Goal: Transaction & Acquisition: Complete application form

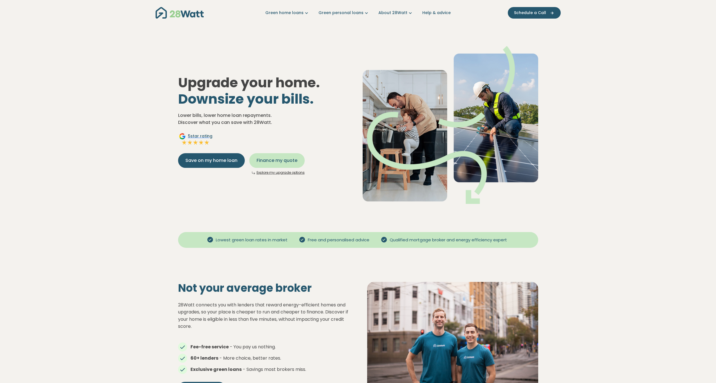
click at [292, 160] on span "Finance my quote" at bounding box center [277, 160] width 41 height 7
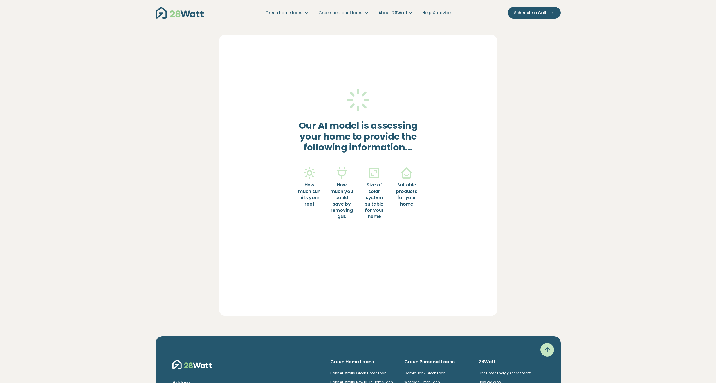
click at [292, 161] on div "Our AI model is assessing your home to provide the following information... How…" at bounding box center [358, 159] width 157 height 187
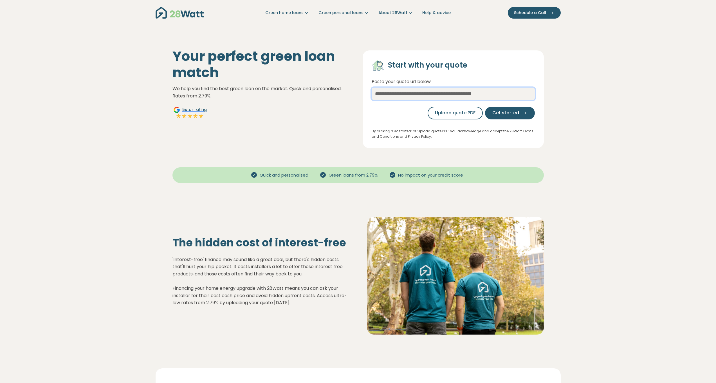
click at [470, 97] on input "text" at bounding box center [453, 94] width 163 height 12
type input "***"
click at [488, 108] on div "Upload quote PDF Get started" at bounding box center [453, 113] width 163 height 22
click at [490, 111] on button "Get started" at bounding box center [510, 113] width 50 height 13
select select "***"
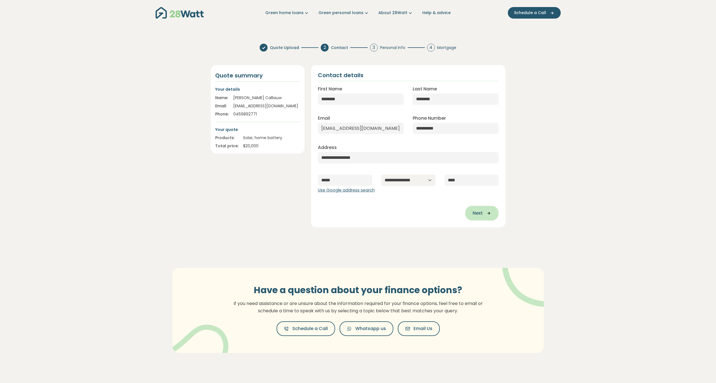
click at [478, 212] on span "Next" at bounding box center [478, 213] width 10 height 7
type input "**********"
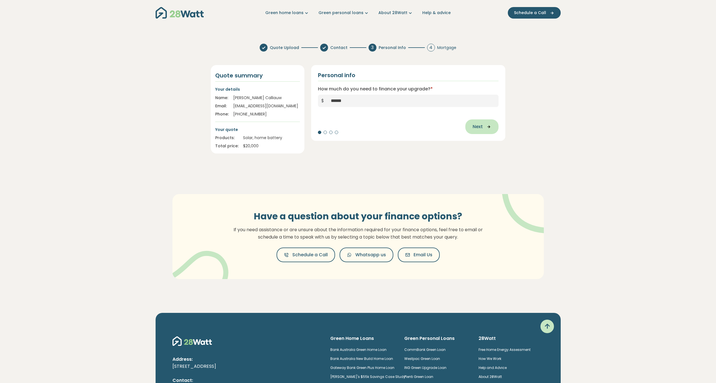
click at [481, 133] on button "Next" at bounding box center [482, 126] width 33 height 15
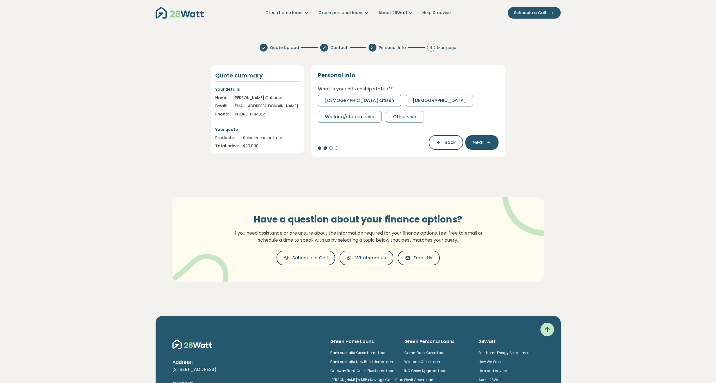
click at [414, 120] on span "Other visa" at bounding box center [404, 116] width 23 height 7
click at [377, 116] on span "Pension" at bounding box center [382, 116] width 18 height 7
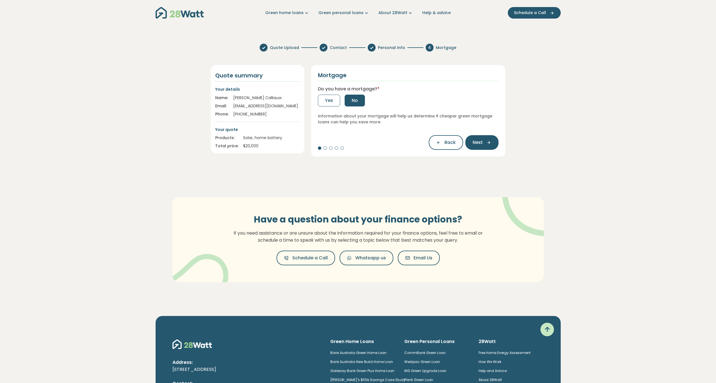
click at [363, 102] on button "No" at bounding box center [355, 101] width 20 height 12
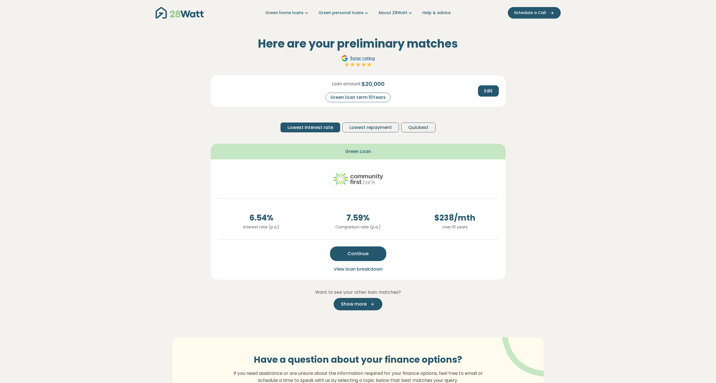
click at [372, 304] on icon "button" at bounding box center [371, 303] width 8 height 5
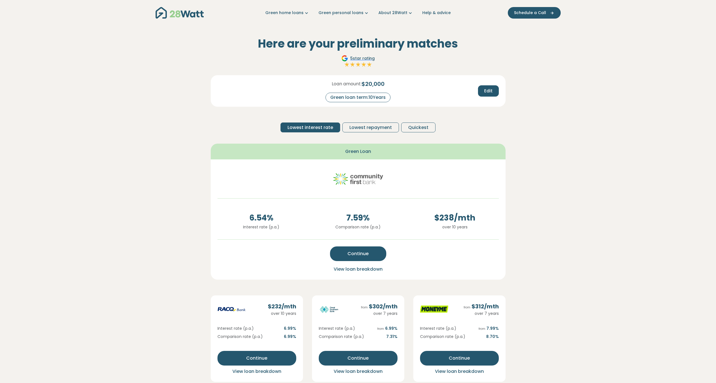
click at [379, 271] on span "View loan breakdown" at bounding box center [358, 269] width 49 height 6
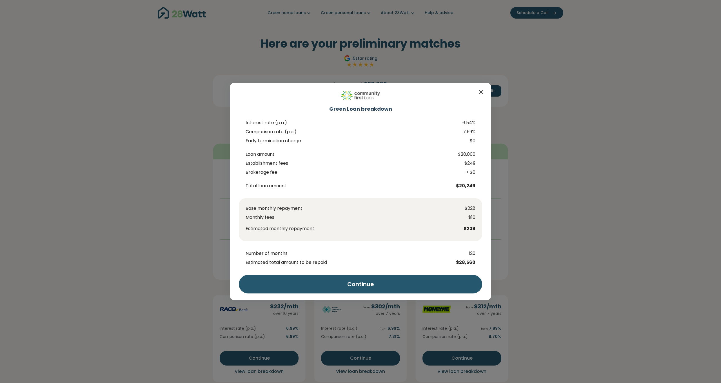
click at [511, 266] on div "Green Loan breakdown Interest rate (p.a.) 6.54% Comparison rate (p.a.) 7.59% Ea…" at bounding box center [360, 191] width 721 height 383
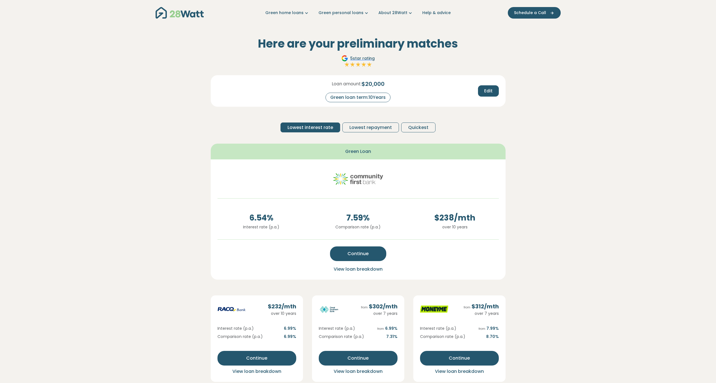
click at [372, 271] on span "View loan breakdown" at bounding box center [358, 269] width 49 height 6
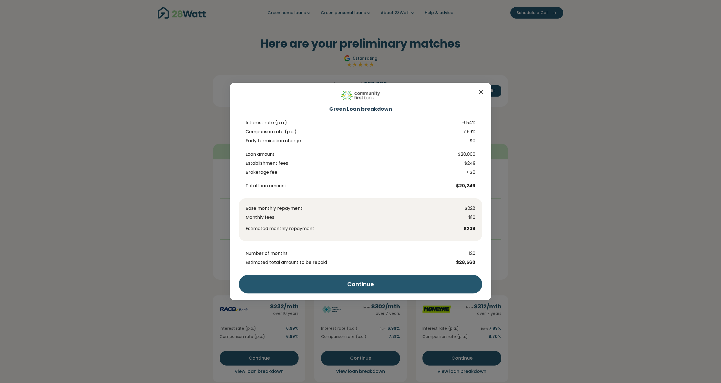
click at [547, 269] on div "Green Loan breakdown Interest rate (p.a.) 6.54% Comparison rate (p.a.) 7.59% Ea…" at bounding box center [360, 191] width 721 height 383
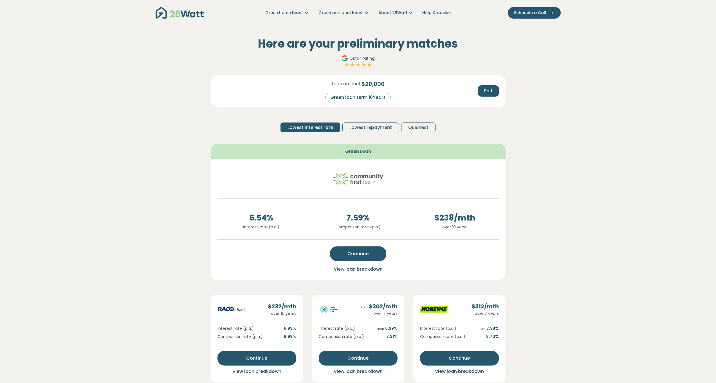
click at [370, 269] on span "View loan breakdown" at bounding box center [358, 269] width 49 height 6
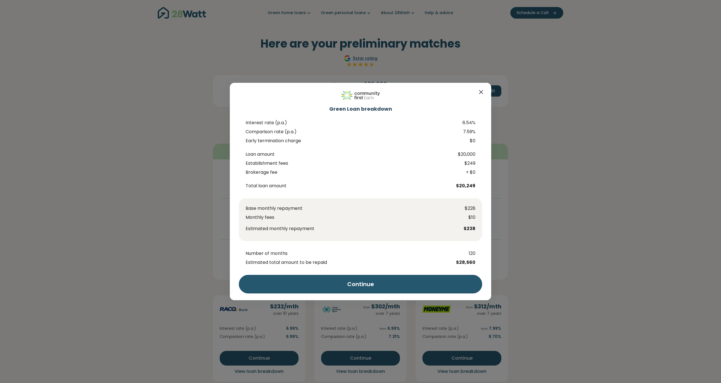
click at [589, 260] on div "Green Loan breakdown Interest rate (p.a.) 6.54% Comparison rate (p.a.) 7.59% Ea…" at bounding box center [360, 191] width 721 height 383
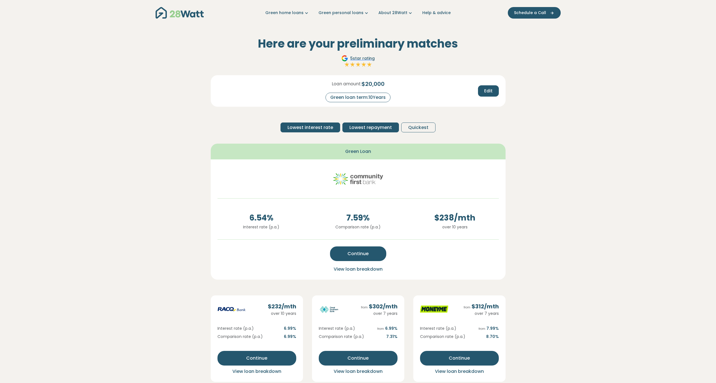
drag, startPoint x: 366, startPoint y: 122, endPoint x: 369, endPoint y: 131, distance: 9.6
click at [367, 123] on div "Loan amount: $ 20,000 Green loan term: 10 Years Edit Lowest interest rate Lowes…" at bounding box center [358, 106] width 295 height 62
click at [369, 131] on button "Lowest repayment" at bounding box center [371, 127] width 57 height 10
click at [330, 127] on span "Lowest interest rate" at bounding box center [311, 127] width 46 height 7
click at [418, 132] on div "Loan amount: $ 20,000 Green loan term: 10 Years Edit Lowest interest rate Lowes…" at bounding box center [358, 106] width 295 height 62
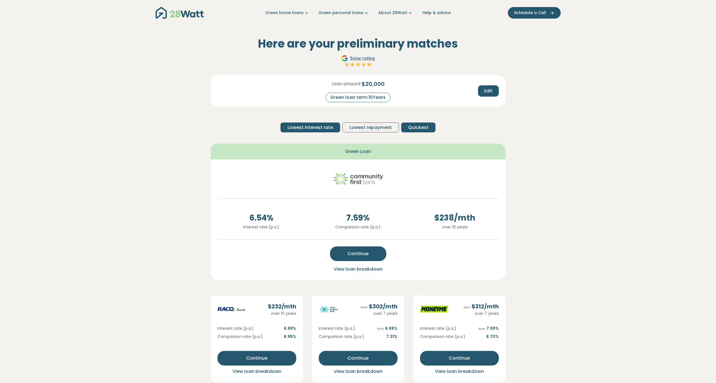
click at [403, 131] on button "Quickest" at bounding box center [418, 127] width 34 height 10
click at [314, 127] on span "Lowest interest rate" at bounding box center [311, 127] width 46 height 7
click at [370, 247] on button "Continue" at bounding box center [358, 253] width 56 height 15
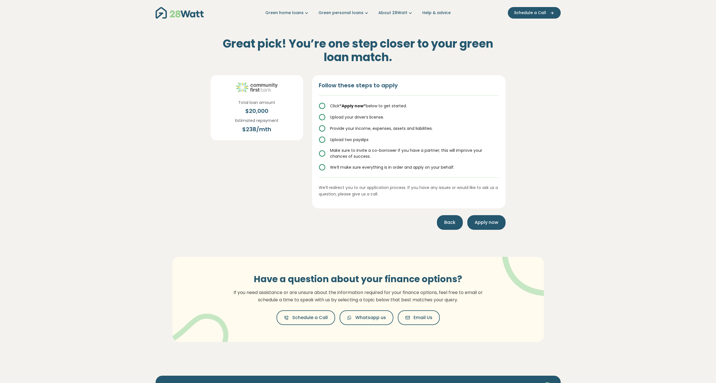
click at [441, 218] on button "Back" at bounding box center [450, 222] width 26 height 15
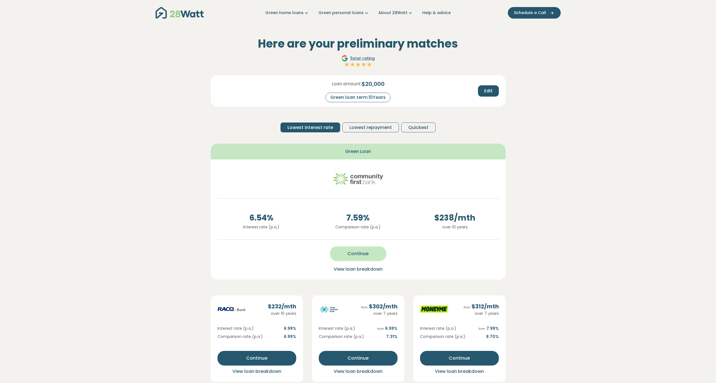
click at [365, 254] on span "Continue" at bounding box center [358, 253] width 21 height 7
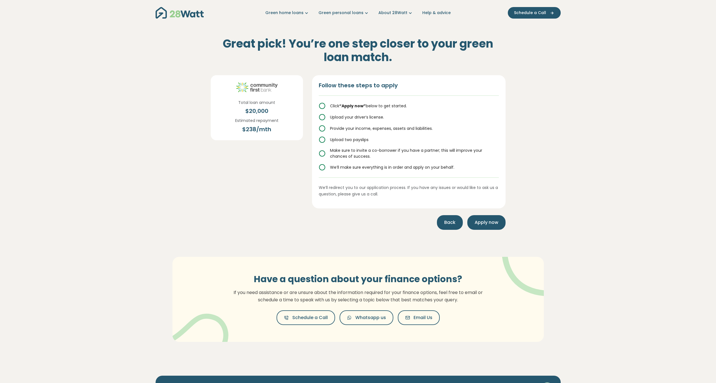
click at [460, 217] on button "Back" at bounding box center [450, 222] width 26 height 15
